Goal: Task Accomplishment & Management: Manage account settings

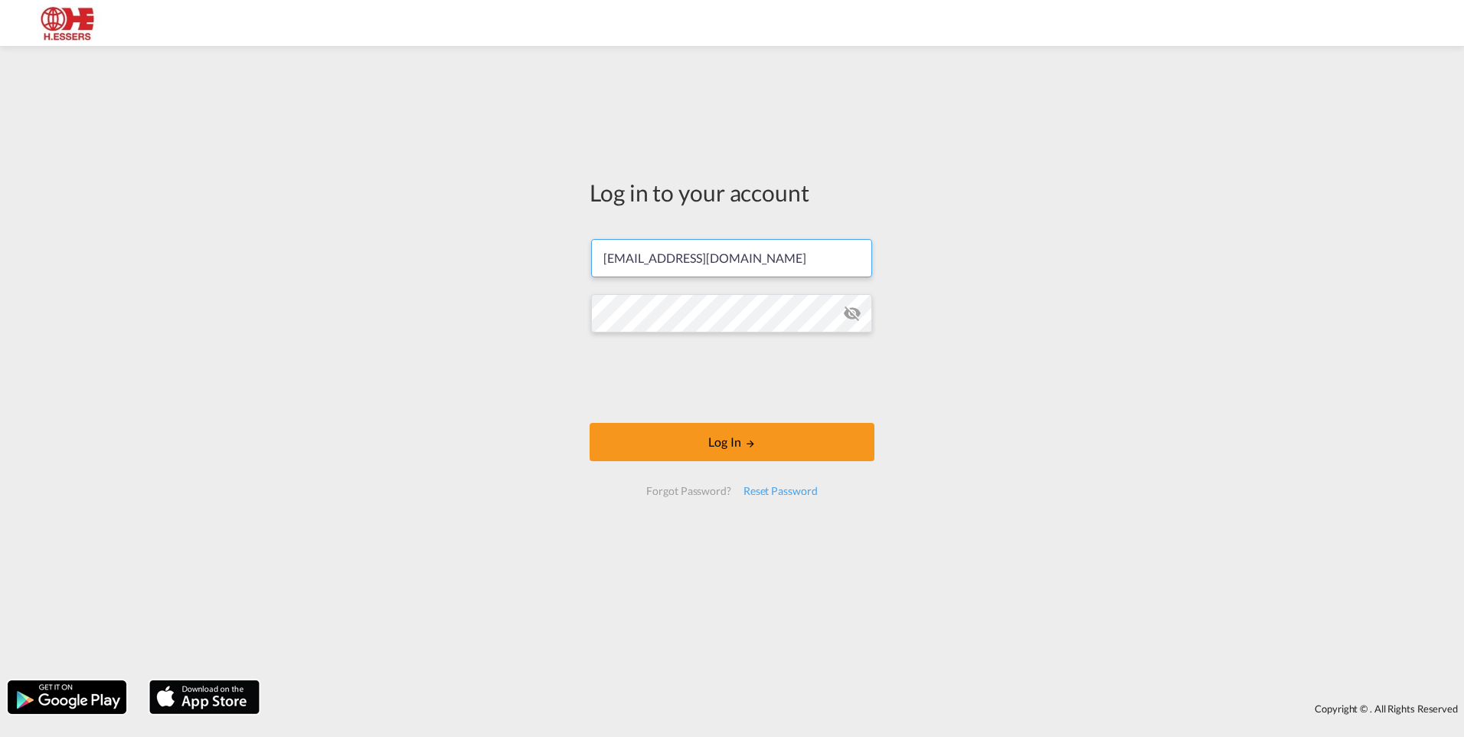
drag, startPoint x: 737, startPoint y: 263, endPoint x: 562, endPoint y: 259, distance: 175.4
click at [562, 259] on div "Log in to your account [EMAIL_ADDRESS][DOMAIN_NAME] Log In Forgot Password? Res…" at bounding box center [732, 363] width 1464 height 619
paste input "[EMAIL_ADDRESS]"
type input "[EMAIL_ADDRESS][DOMAIN_NAME]"
click at [479, 387] on div "Log in to your account [EMAIL_ADDRESS][DOMAIN_NAME] Log In Forgot Password? Res…" at bounding box center [732, 363] width 1464 height 619
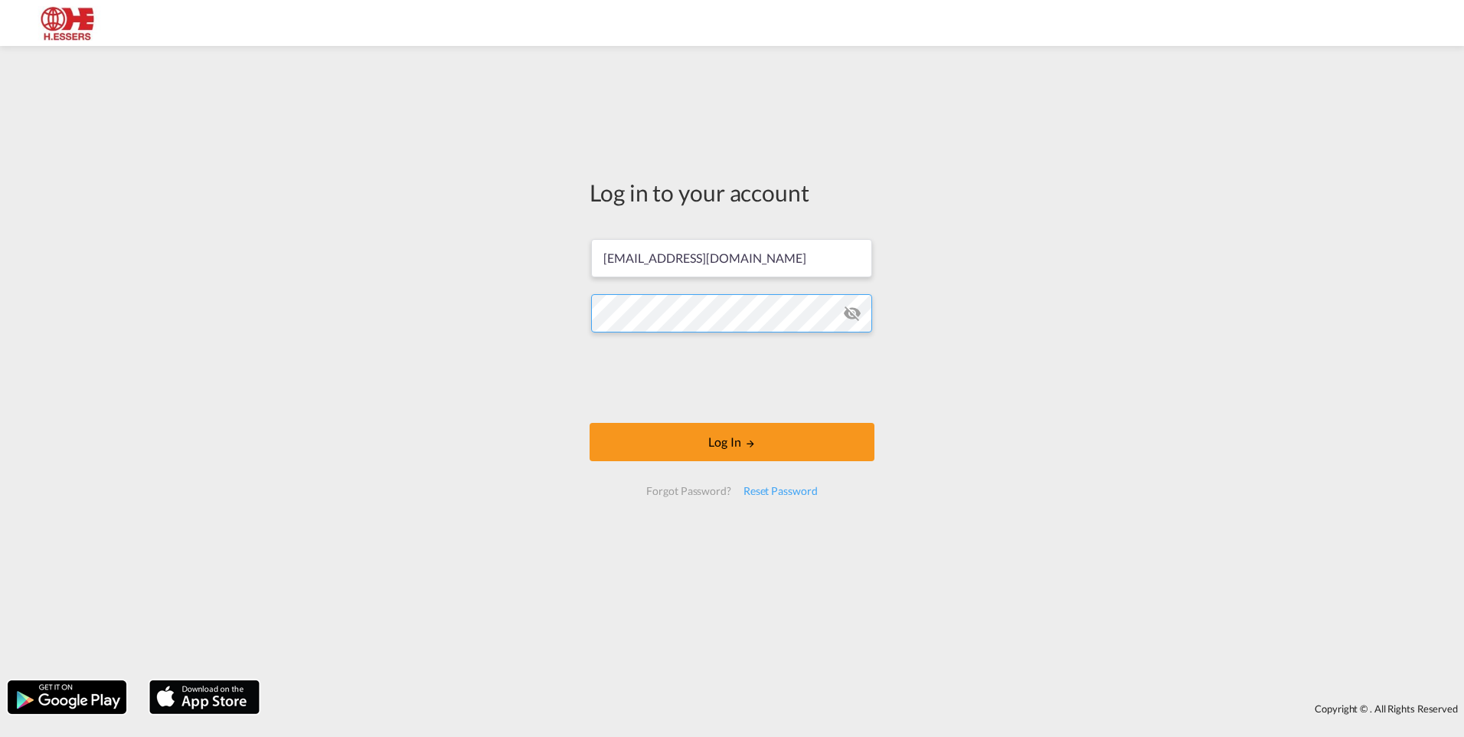
click at [567, 324] on div "Log in to your account [EMAIL_ADDRESS][DOMAIN_NAME] Log In Forgot Password? Res…" at bounding box center [732, 363] width 1464 height 619
click at [607, 438] on button "Log In" at bounding box center [732, 442] width 285 height 38
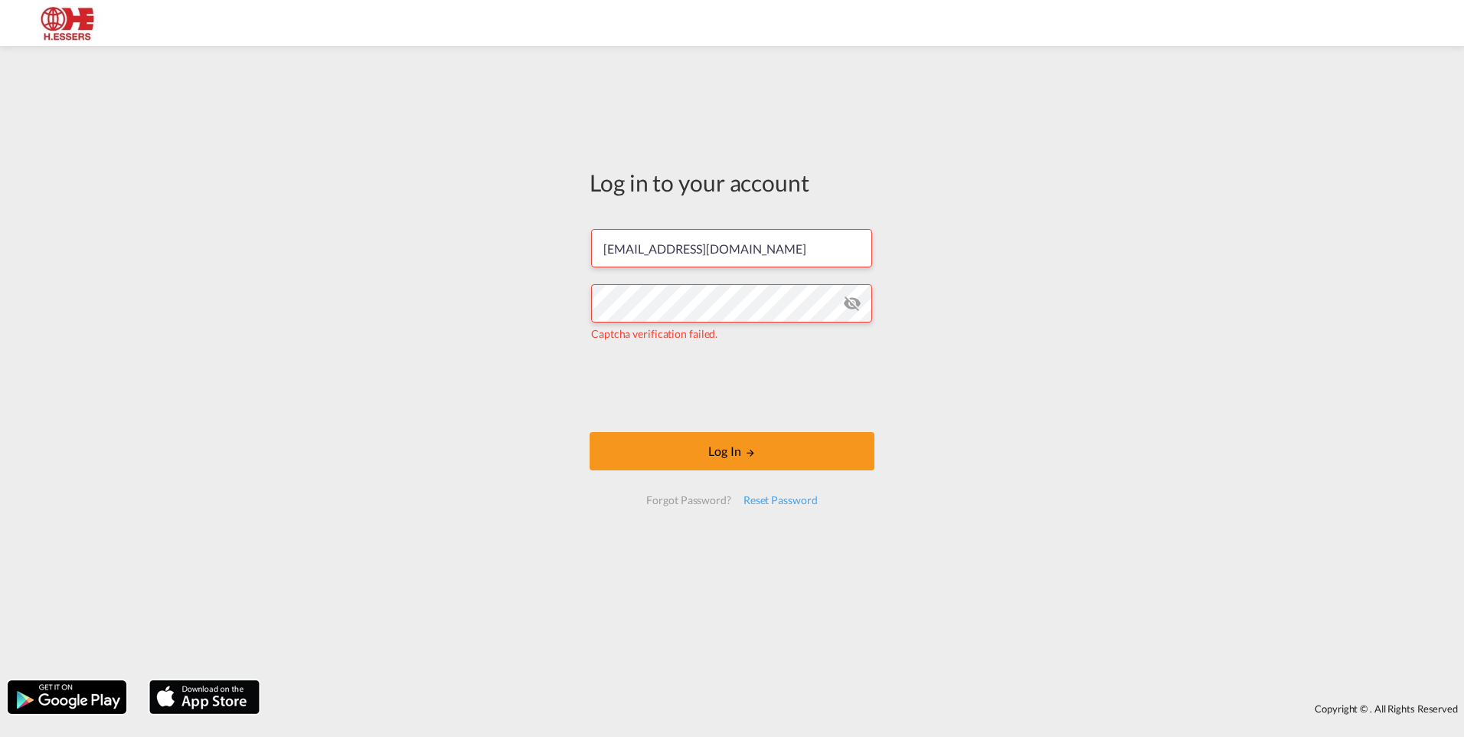
click at [645, 420] on form "[EMAIL_ADDRESS][DOMAIN_NAME] Captcha verification failed. Log In Forgot Passwor…" at bounding box center [732, 366] width 285 height 305
click at [645, 431] on form "[EMAIL_ADDRESS][DOMAIN_NAME] Captcha verification failed. Log In Forgot Passwor…" at bounding box center [732, 366] width 285 height 305
click at [639, 447] on button "Log In" at bounding box center [732, 451] width 285 height 38
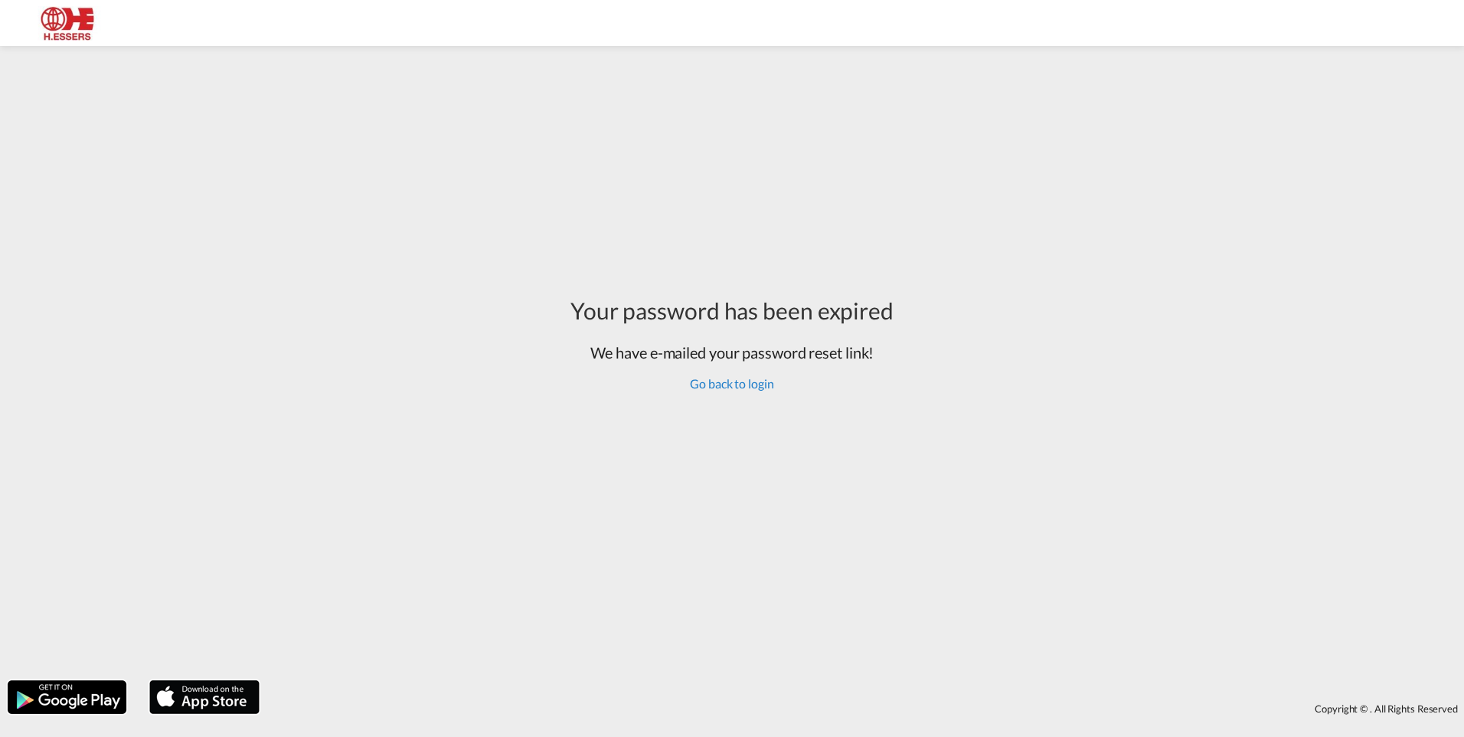
click at [727, 382] on link "Go back to login" at bounding box center [731, 383] width 83 height 15
